Goal: Information Seeking & Learning: Find contact information

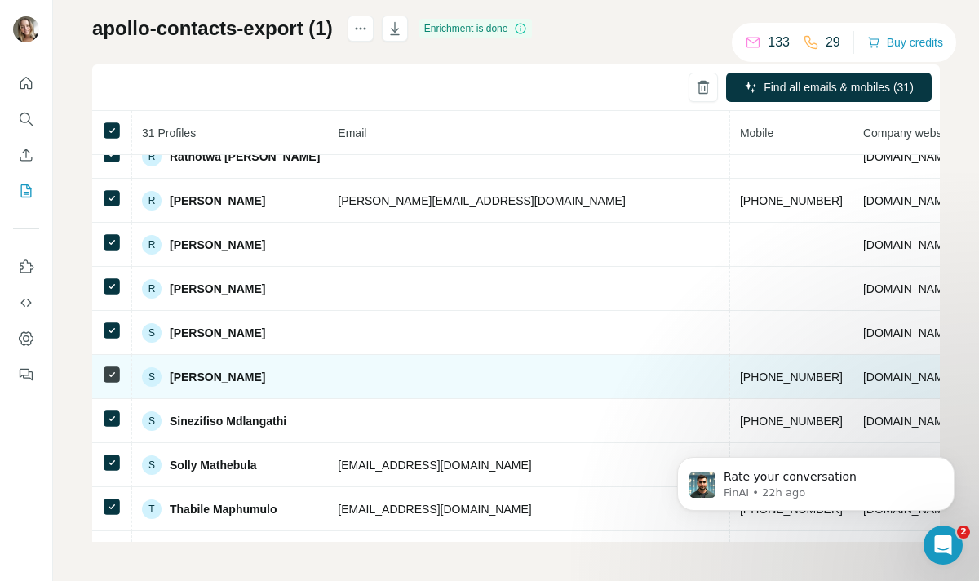
scroll to position [903, 626]
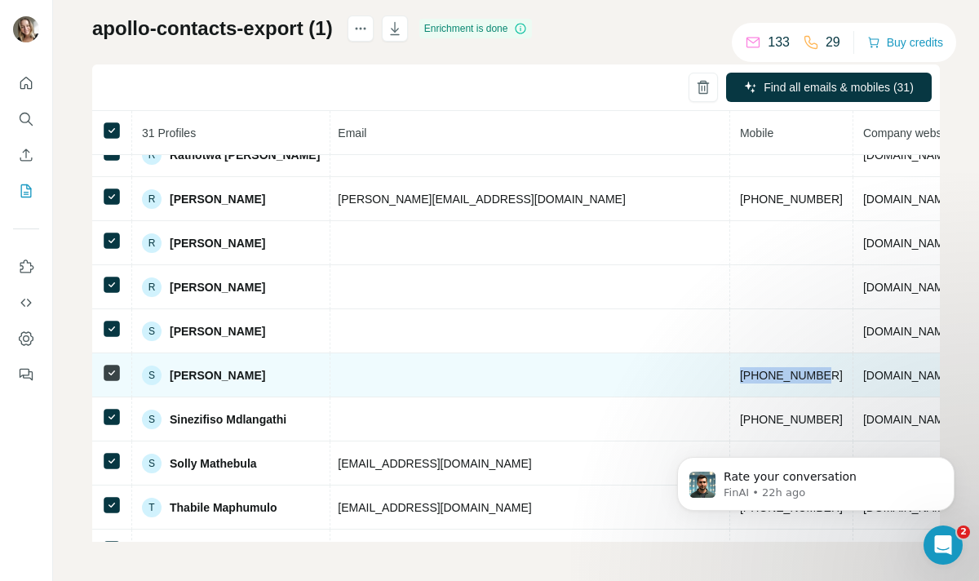
drag, startPoint x: 610, startPoint y: 376, endPoint x: 525, endPoint y: 379, distance: 85.7
click at [730, 380] on td "[PHONE_NUMBER]" at bounding box center [791, 375] width 123 height 44
copy span "[PHONE_NUMBER]"
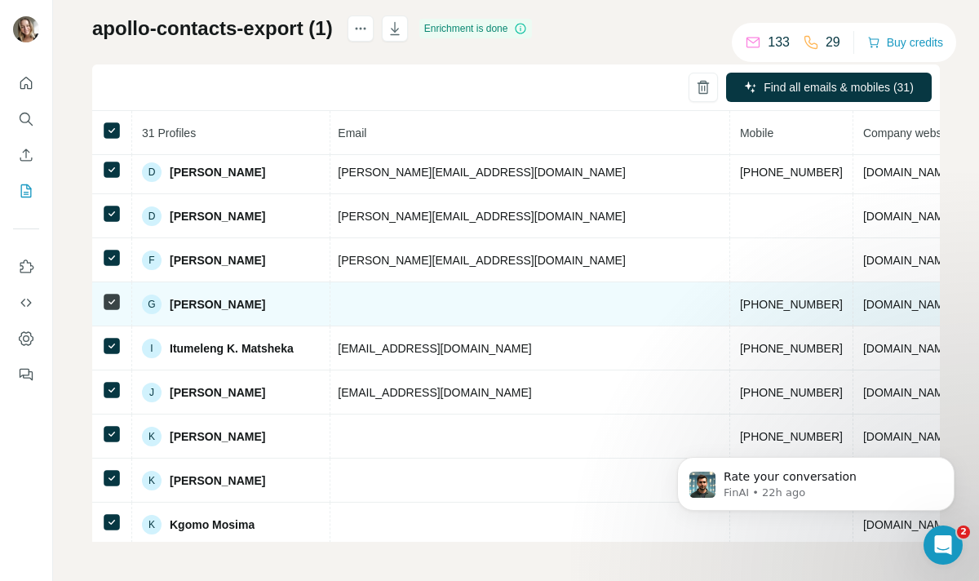
scroll to position [139, 626]
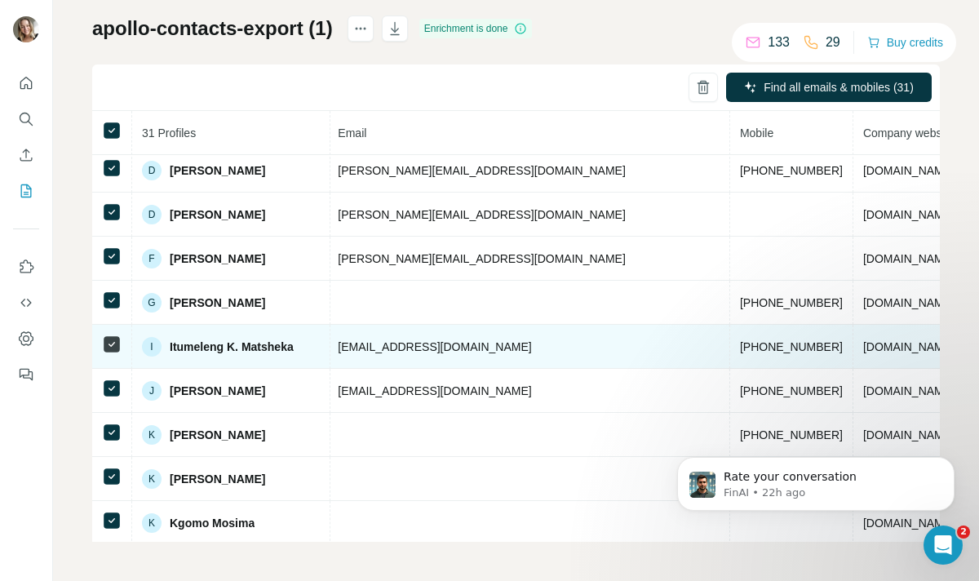
drag, startPoint x: 313, startPoint y: 339, endPoint x: 498, endPoint y: 361, distance: 186.5
click at [498, 361] on td "[EMAIL_ADDRESS][DOMAIN_NAME]" at bounding box center [529, 347] width 402 height 44
copy span "[EMAIL_ADDRESS][DOMAIN_NAME]"
drag, startPoint x: 524, startPoint y: 344, endPoint x: 628, endPoint y: 348, distance: 104.5
click at [628, 348] on tr "I Itumeleng K. [PERSON_NAME] Found LinkedIn Group Chief of People Management an…" at bounding box center [316, 347] width 1701 height 44
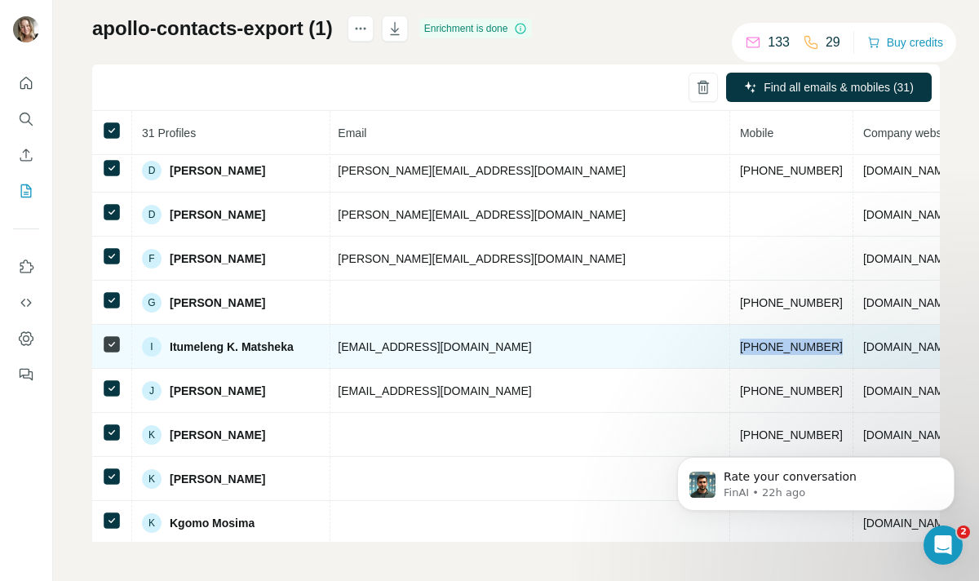
copy span "[PHONE_NUMBER]"
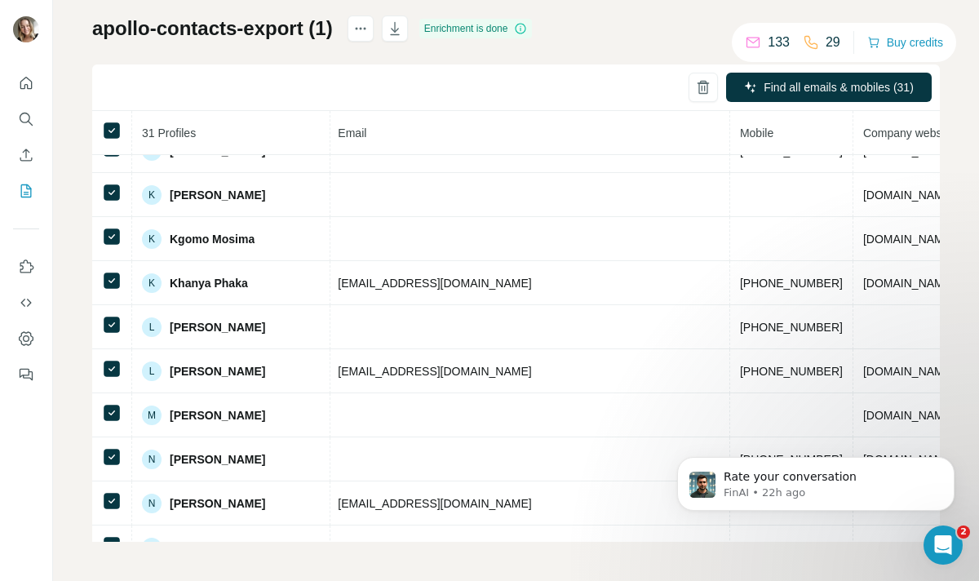
scroll to position [437, 626]
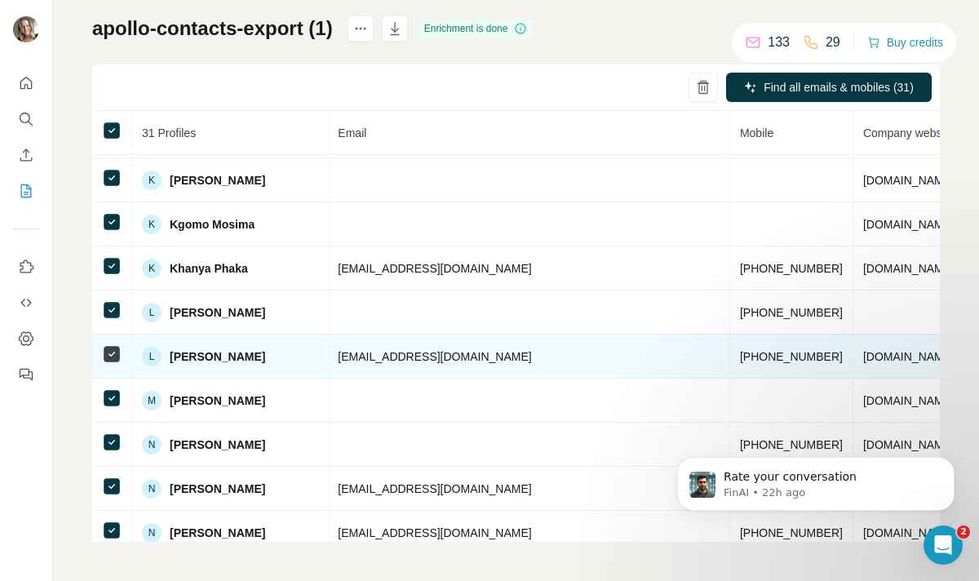
drag, startPoint x: 503, startPoint y: 358, endPoint x: 299, endPoint y: 347, distance: 204.3
click at [299, 347] on tr "[PERSON_NAME] Found BUFFALO INTERNATIONAL LOGISTICS [EMAIL_ADDRESS][DOMAIN_NAME…" at bounding box center [316, 357] width 1701 height 44
copy tr "[PERSON_NAME] Found BUFFALO INTERNATIONAL LOGISTICS [EMAIL_ADDRESS][DOMAIN_NAME]"
drag, startPoint x: 527, startPoint y: 352, endPoint x: 613, endPoint y: 352, distance: 85.7
click at [730, 352] on td "[PHONE_NUMBER]" at bounding box center [791, 357] width 123 height 44
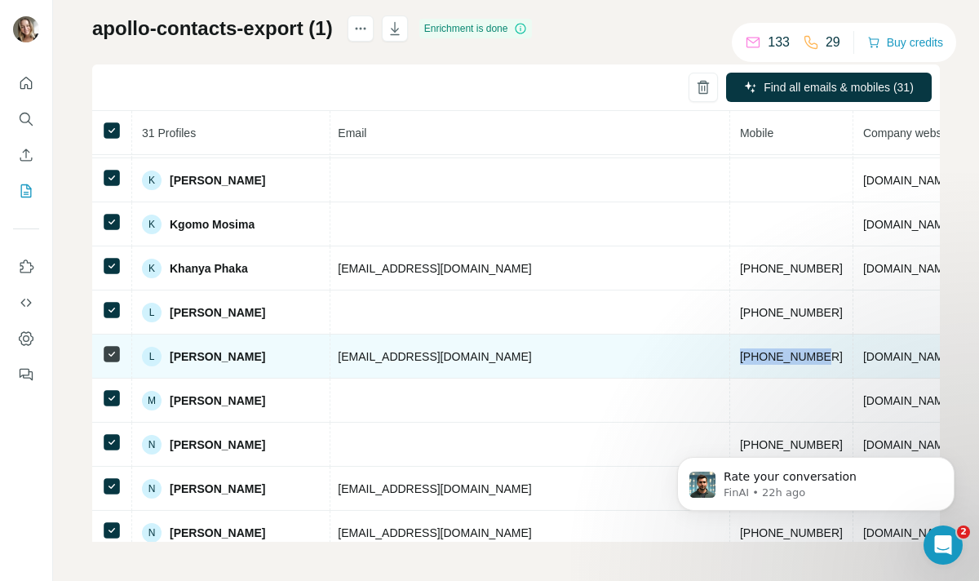
copy span "[PHONE_NUMBER]"
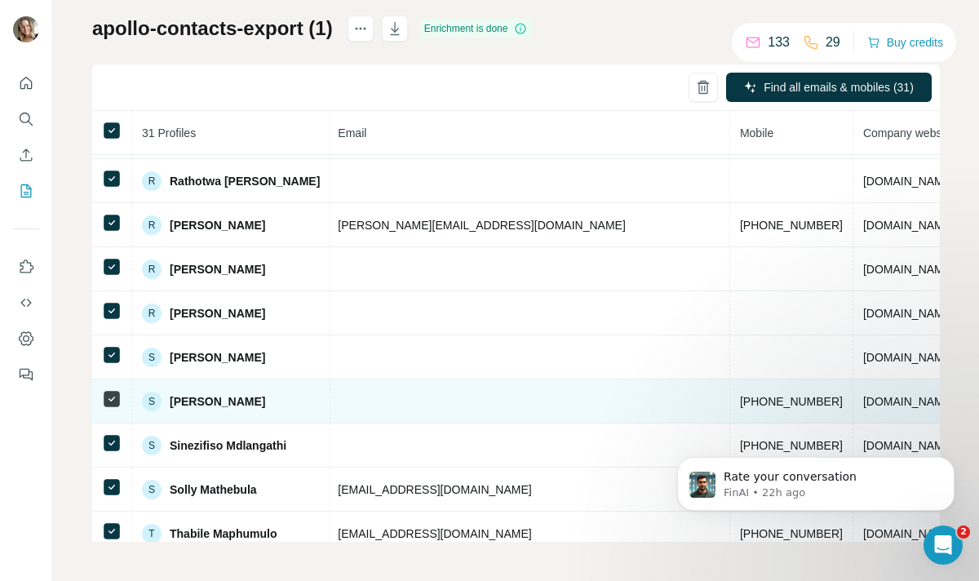
scroll to position [979, 626]
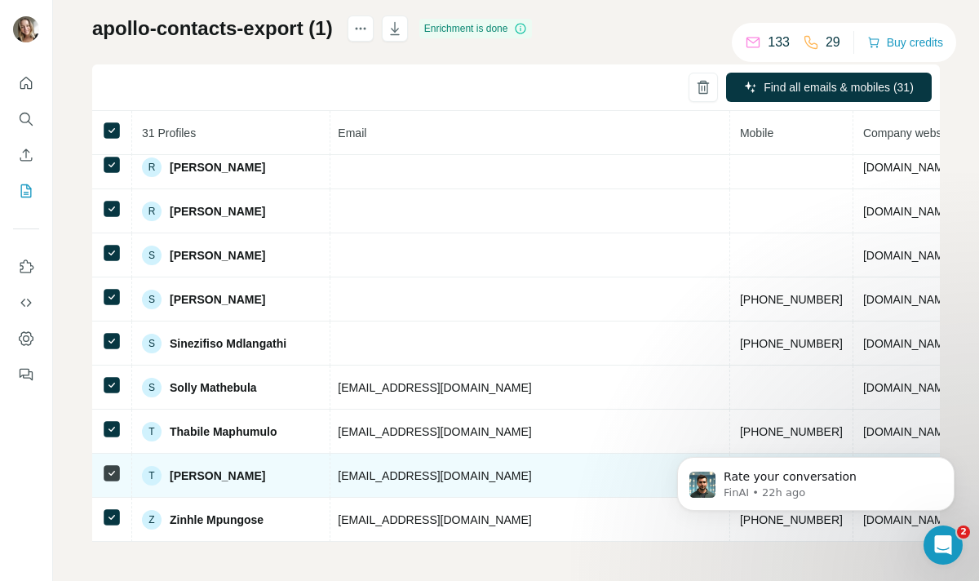
drag, startPoint x: 492, startPoint y: 476, endPoint x: 311, endPoint y: 469, distance: 181.3
click at [328, 469] on td "[EMAIL_ADDRESS][DOMAIN_NAME]" at bounding box center [529, 476] width 402 height 44
copy span "[EMAIL_ADDRESS][DOMAIN_NAME]"
drag, startPoint x: 614, startPoint y: 476, endPoint x: 516, endPoint y: 481, distance: 97.2
click at [730, 481] on td "[PHONE_NUMBER]" at bounding box center [791, 476] width 123 height 44
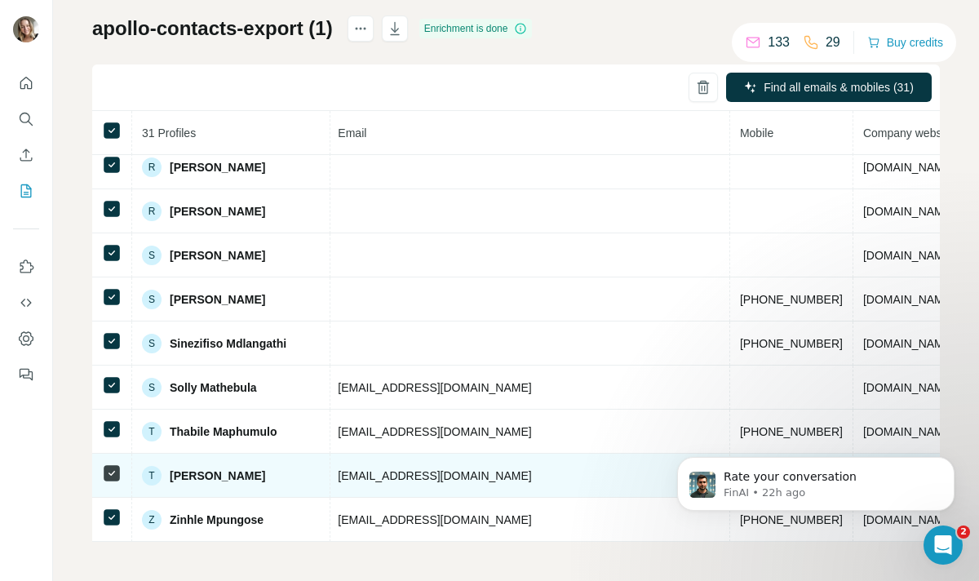
copy span "[PHONE_NUMBER]"
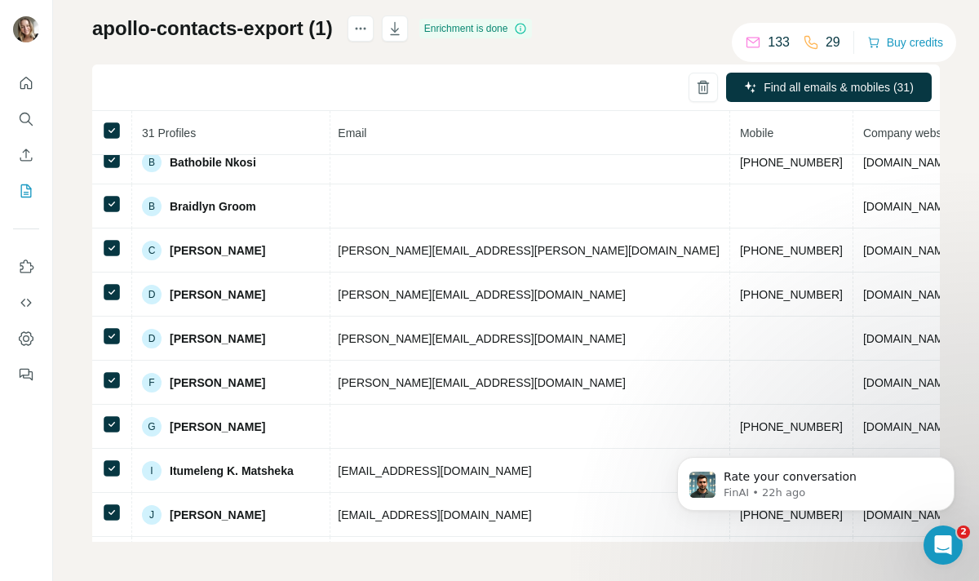
scroll to position [0, 626]
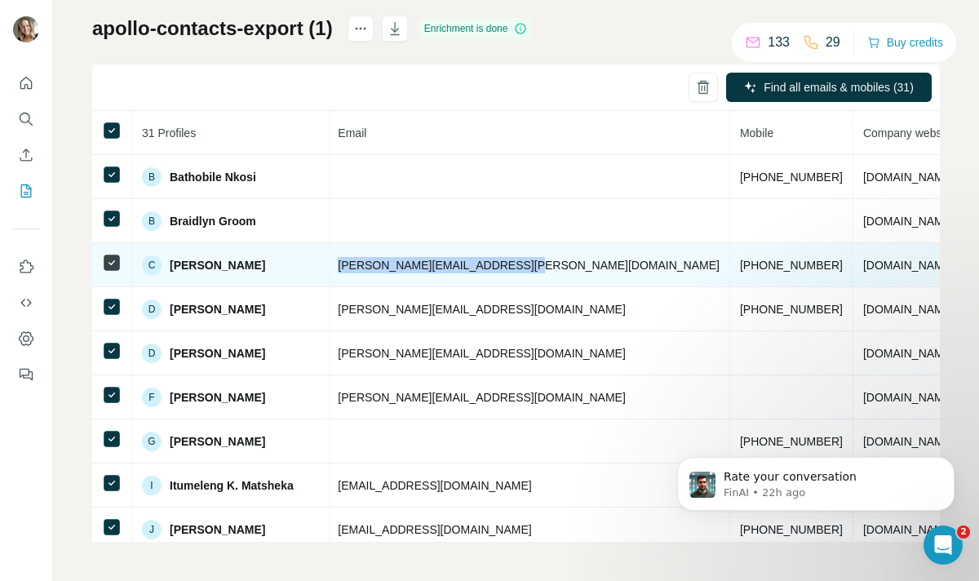
drag, startPoint x: 490, startPoint y: 271, endPoint x: 314, endPoint y: 264, distance: 175.5
click at [328, 265] on td "[PERSON_NAME][EMAIL_ADDRESS][PERSON_NAME][DOMAIN_NAME]" at bounding box center [529, 265] width 402 height 44
copy span "[PERSON_NAME][EMAIL_ADDRESS][PERSON_NAME][DOMAIN_NAME]"
drag, startPoint x: 613, startPoint y: 259, endPoint x: 525, endPoint y: 263, distance: 88.2
click at [730, 263] on td "[PHONE_NUMBER]" at bounding box center [791, 265] width 123 height 44
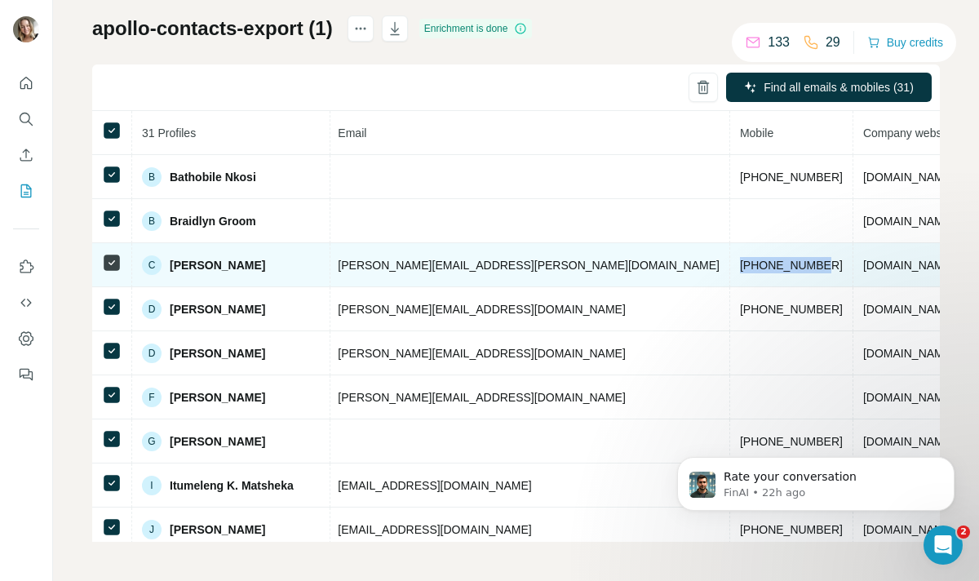
copy span "[PHONE_NUMBER]"
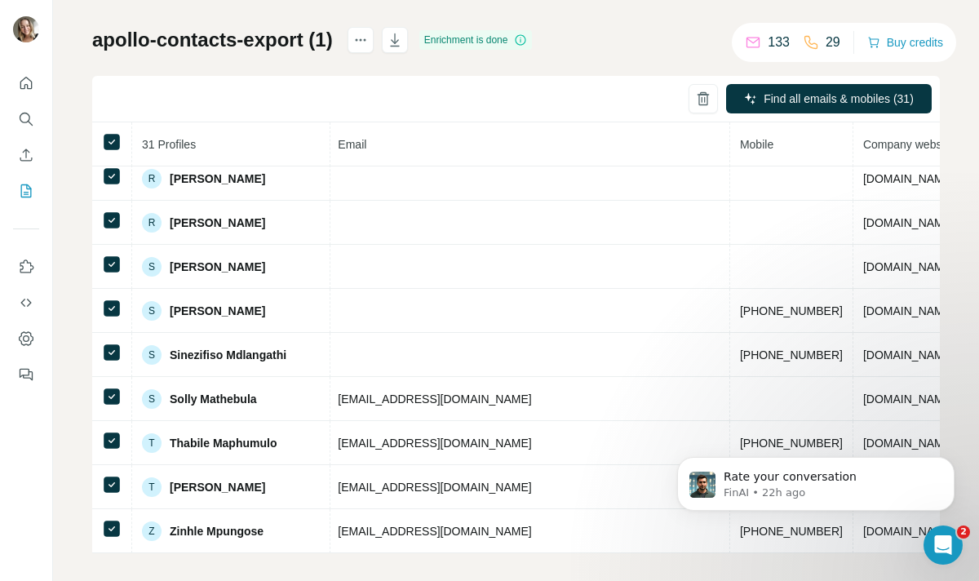
scroll to position [0, 0]
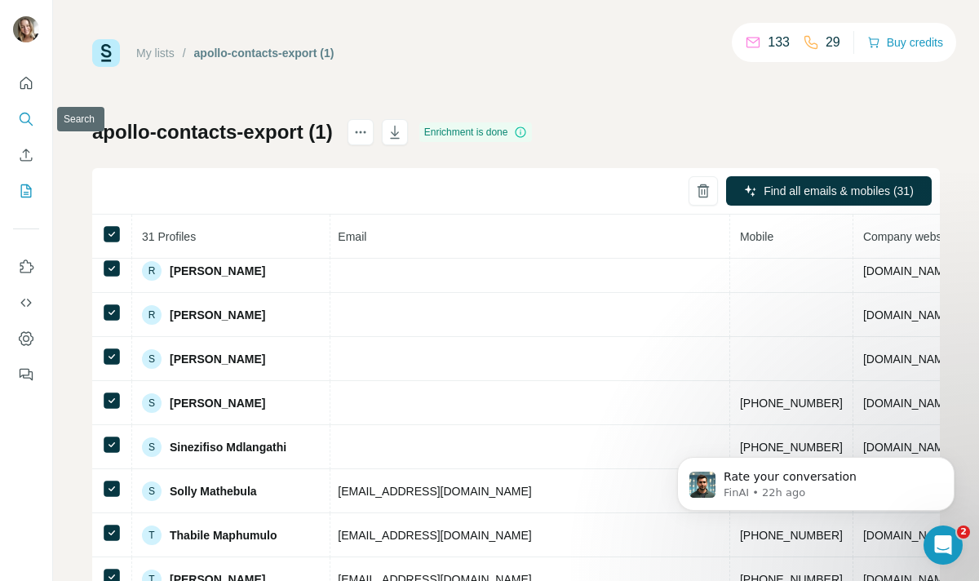
click at [31, 126] on icon "Search" at bounding box center [26, 119] width 16 height 16
